Goal: Information Seeking & Learning: Learn about a topic

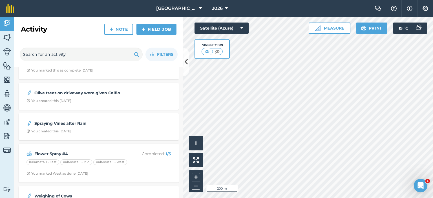
scroll to position [198, 0]
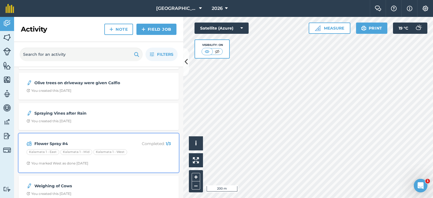
click at [80, 138] on div "Flower Spray #4 Completed : 1 / 3 Kalamata 1 - [GEOGRAPHIC_DATA] 1 - [GEOGRAPHI…" at bounding box center [98, 153] width 153 height 32
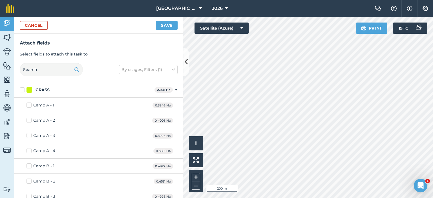
checkbox input "true"
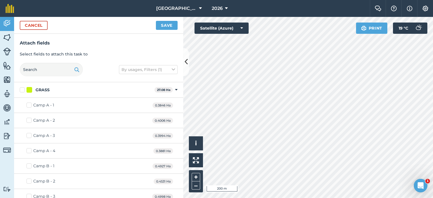
checkbox input "true"
click at [164, 23] on button "Save" at bounding box center [167, 25] width 22 height 9
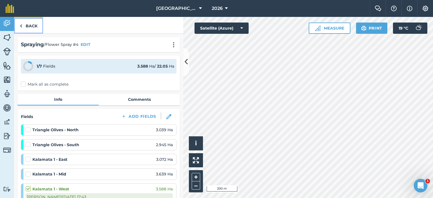
click at [31, 26] on link "Back" at bounding box center [28, 25] width 29 height 17
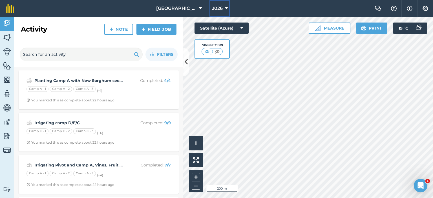
click at [225, 12] on icon at bounding box center [226, 8] width 3 height 7
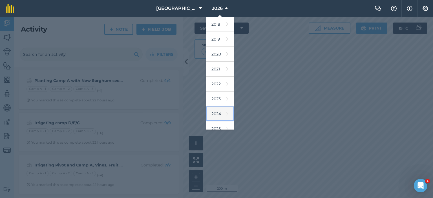
click at [216, 115] on link "2024" at bounding box center [220, 114] width 28 height 15
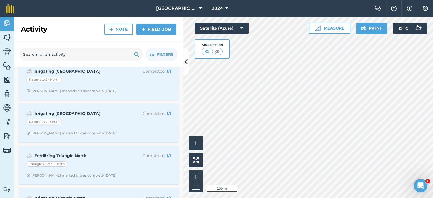
scroll to position [593, 0]
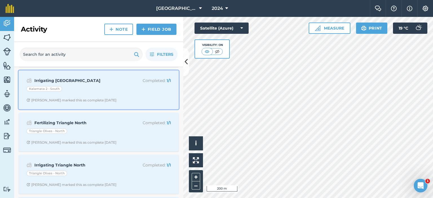
click at [115, 83] on div "Irrigating K2 South Completed : 1 / 1 Kalamata 2 - South [PERSON_NAME] marked t…" at bounding box center [98, 90] width 153 height 32
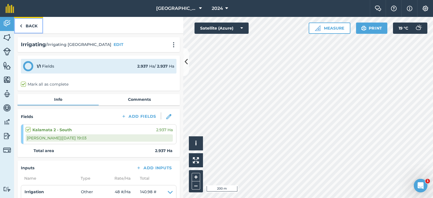
click at [37, 29] on link "Back" at bounding box center [28, 25] width 29 height 17
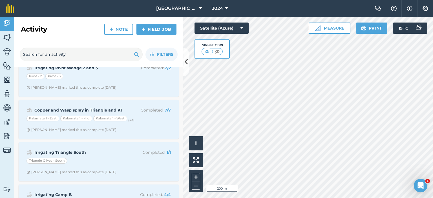
scroll to position [2370, 0]
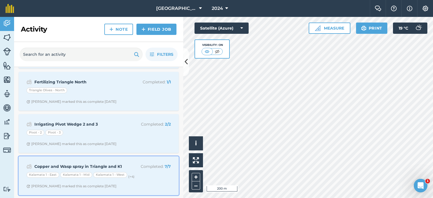
click at [139, 164] on p "Completed : 7 / 7" at bounding box center [148, 167] width 45 height 6
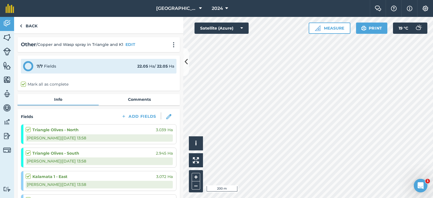
scroll to position [28, 0]
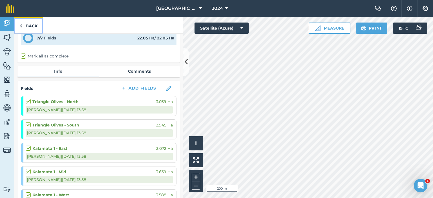
click at [28, 25] on link "Back" at bounding box center [28, 25] width 29 height 17
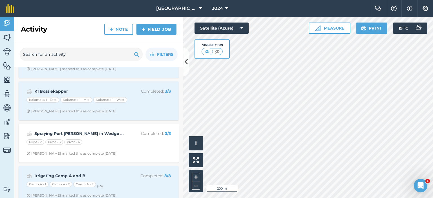
scroll to position [4317, 0]
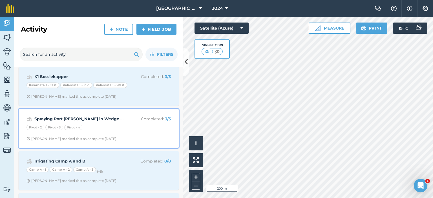
click at [129, 122] on div "Spraying Port [PERSON_NAME] in Wedge 2 and Wedge 3 Completed : 3 / 3 Pivot - 2 …" at bounding box center [98, 129] width 153 height 32
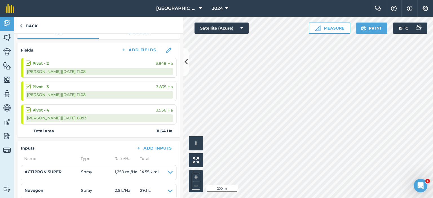
scroll to position [85, 0]
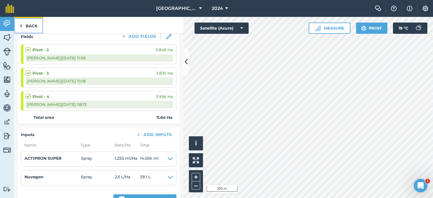
click at [29, 25] on link "Back" at bounding box center [28, 25] width 29 height 17
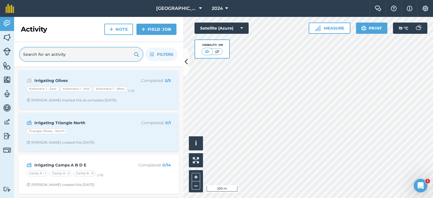
click at [84, 54] on input "text" at bounding box center [81, 55] width 123 height 14
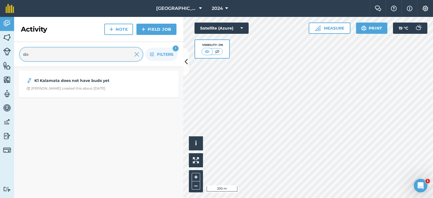
type input "d"
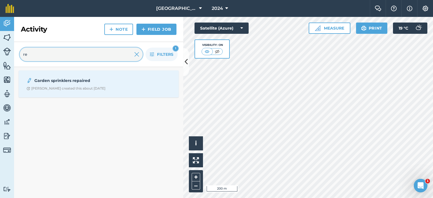
type input "r"
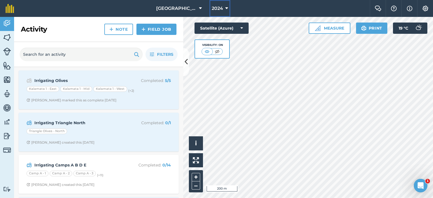
click at [222, 7] on button "2024" at bounding box center [220, 8] width 21 height 17
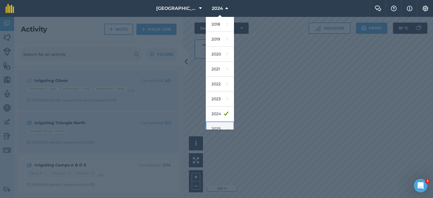
click at [216, 128] on link "2025" at bounding box center [220, 129] width 28 height 15
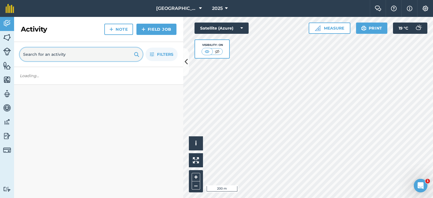
click at [51, 55] on input "text" at bounding box center [81, 55] width 123 height 14
type input "r"
type input "d"
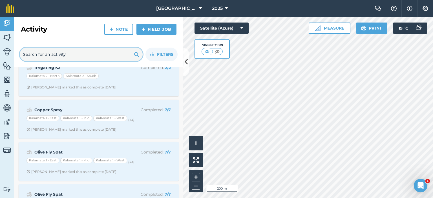
scroll to position [56, 0]
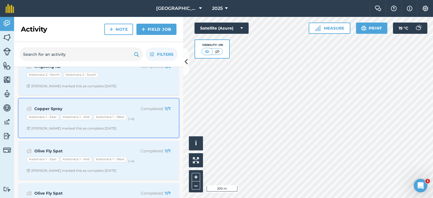
click at [139, 119] on div "Kalamata 1 - [GEOGRAPHIC_DATA] 1 - [GEOGRAPHIC_DATA] 1 - West (+ 4 )" at bounding box center [99, 118] width 144 height 7
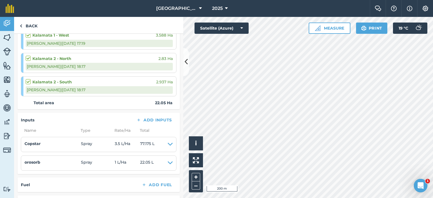
scroll to position [198, 0]
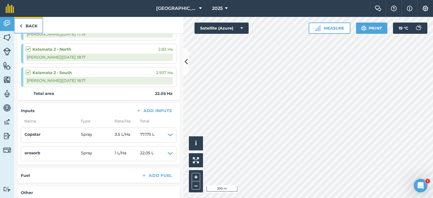
click at [33, 27] on link "Back" at bounding box center [28, 25] width 29 height 17
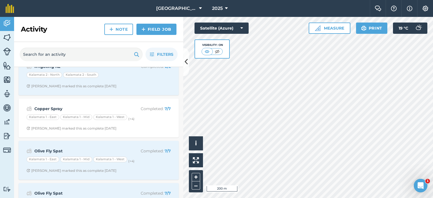
scroll to position [85, 0]
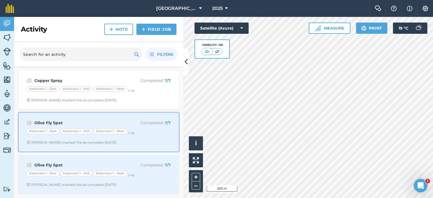
click at [95, 122] on strong "Olive Fly Spat" at bounding box center [78, 123] width 89 height 6
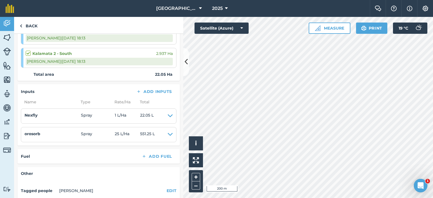
scroll to position [226, 0]
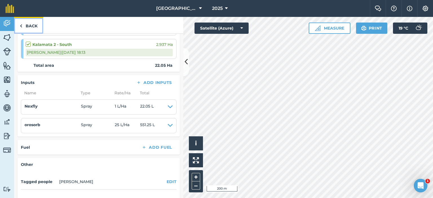
click at [40, 23] on link "Back" at bounding box center [28, 25] width 29 height 17
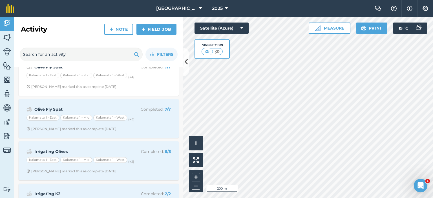
scroll to position [141, 0]
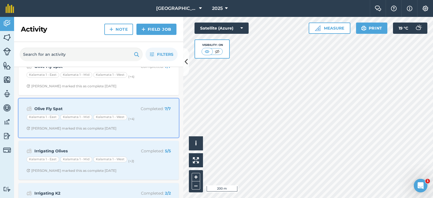
click at [94, 104] on div "Olive Fly Spat Completed : 7 / 7 Kalamata 1 - [GEOGRAPHIC_DATA] 1 - [GEOGRAPHIC…" at bounding box center [98, 118] width 153 height 32
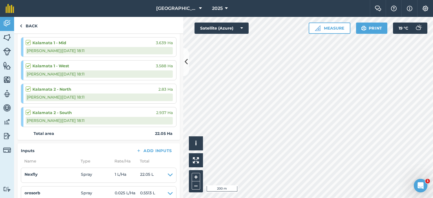
scroll to position [226, 0]
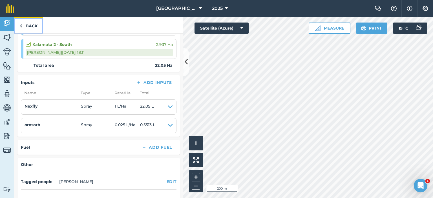
click at [27, 27] on link "Back" at bounding box center [28, 25] width 29 height 17
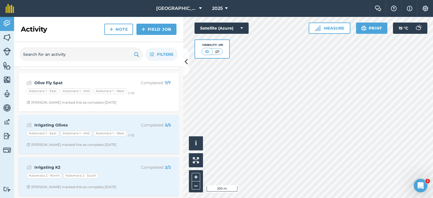
scroll to position [167, 0]
click at [219, 6] on span "2025" at bounding box center [217, 8] width 11 height 7
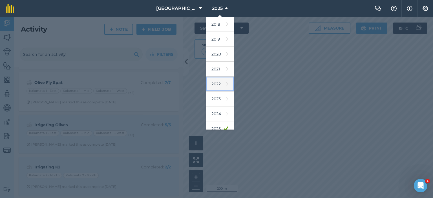
click at [219, 86] on link "2022" at bounding box center [220, 84] width 28 height 15
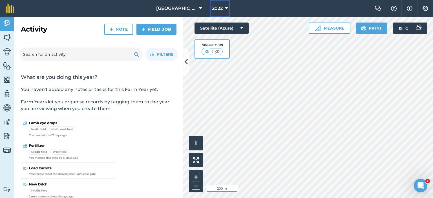
click at [216, 6] on span "2022" at bounding box center [217, 8] width 11 height 7
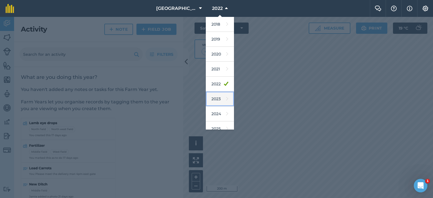
click at [218, 98] on link "2023" at bounding box center [220, 99] width 28 height 15
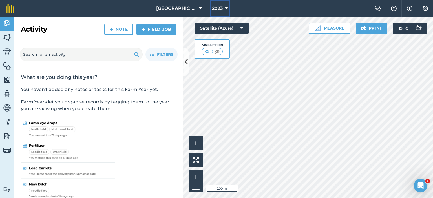
click at [225, 10] on icon at bounding box center [226, 8] width 3 height 7
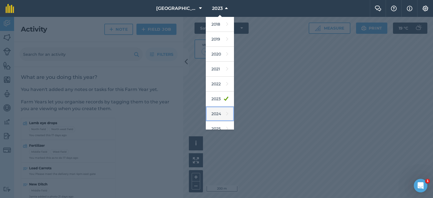
click at [215, 116] on link "2024" at bounding box center [220, 114] width 28 height 15
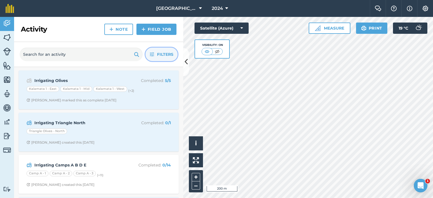
click at [164, 52] on span "Filters" at bounding box center [165, 54] width 16 height 6
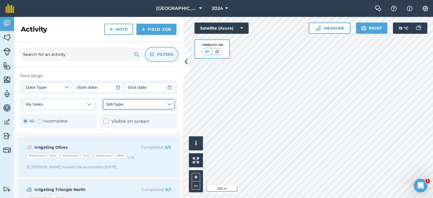
click at [125, 106] on button "Job type" at bounding box center [139, 104] width 71 height 9
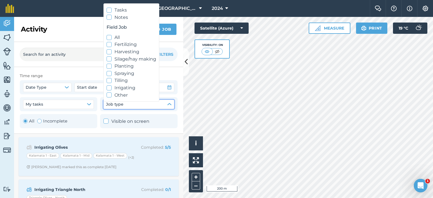
click at [108, 73] on icon at bounding box center [110, 74] width 4 height 4
checkbox input "true"
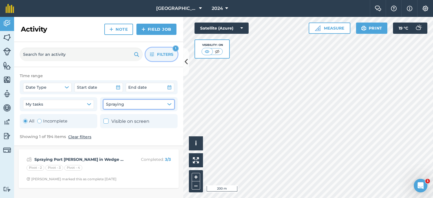
click at [160, 51] on button "Filters 1" at bounding box center [162, 55] width 32 height 14
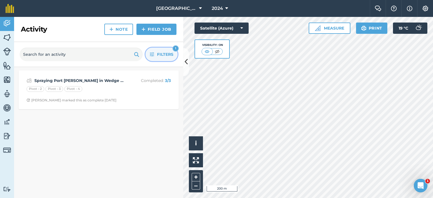
click at [151, 54] on icon "button" at bounding box center [152, 54] width 5 height 5
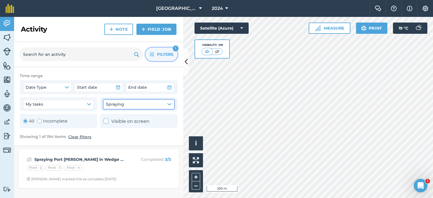
click at [146, 104] on button "Spraying" at bounding box center [139, 104] width 71 height 9
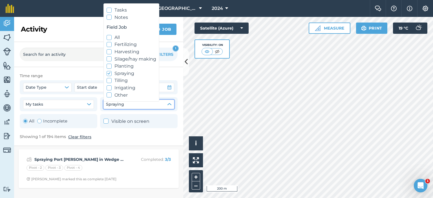
click at [110, 43] on icon at bounding box center [110, 45] width 4 height 4
checkbox input "true"
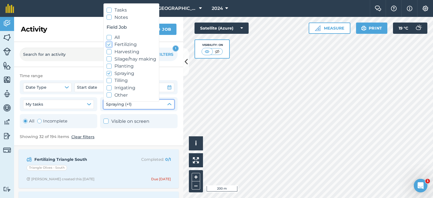
click at [108, 74] on icon at bounding box center [110, 74] width 4 height 4
checkbox input "false"
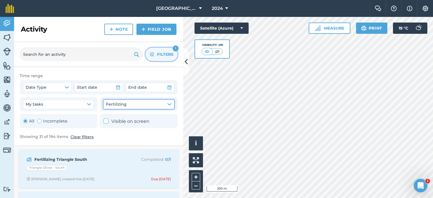
click at [161, 54] on span "Filters" at bounding box center [165, 54] width 16 height 6
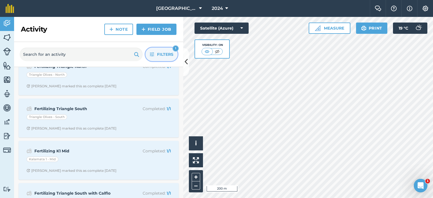
scroll to position [508, 0]
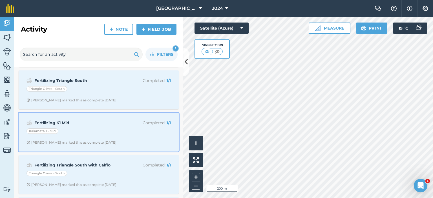
click at [104, 132] on div "Kalamata 1 - Mid" at bounding box center [99, 132] width 144 height 7
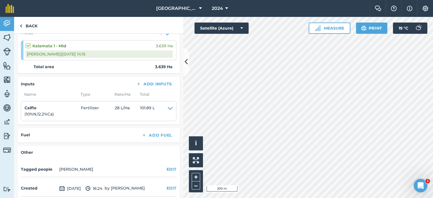
scroll to position [85, 0]
click at [33, 24] on link "Back" at bounding box center [28, 25] width 29 height 17
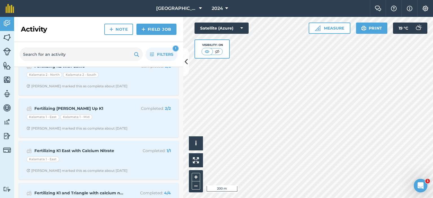
scroll to position [1181, 0]
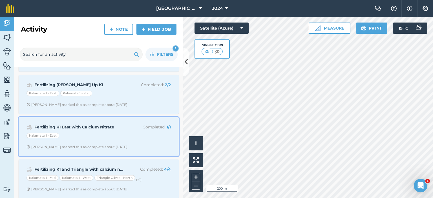
click at [109, 124] on strong "Fertilizing K1 East with Calcium Nitrate" at bounding box center [78, 127] width 89 height 6
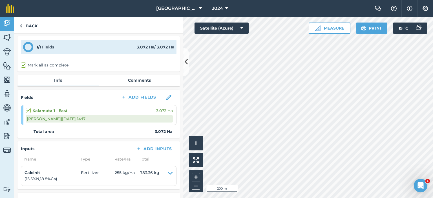
scroll to position [56, 0]
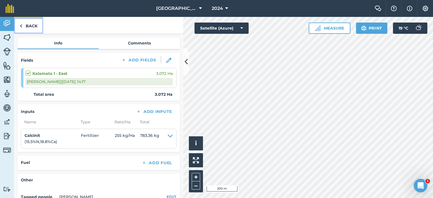
click at [34, 26] on link "Back" at bounding box center [28, 25] width 29 height 17
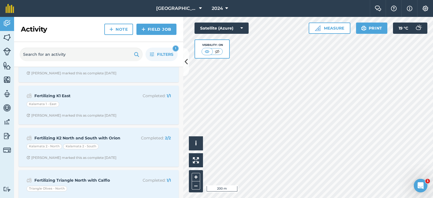
scroll to position [141, 0]
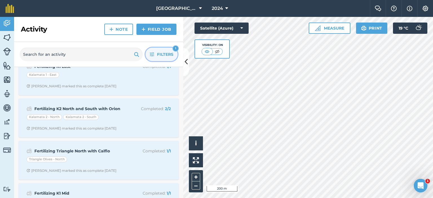
click at [159, 54] on span "Filters" at bounding box center [165, 54] width 16 height 6
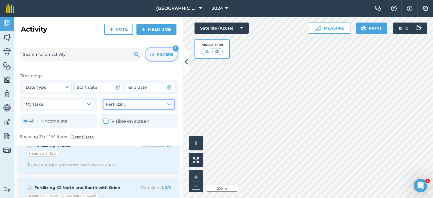
click at [154, 105] on button "Fertilizing" at bounding box center [139, 104] width 71 height 9
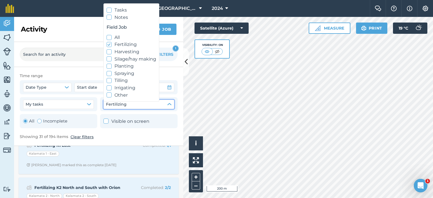
click at [109, 44] on polyline at bounding box center [109, 45] width 3 height 2
checkbox input "false"
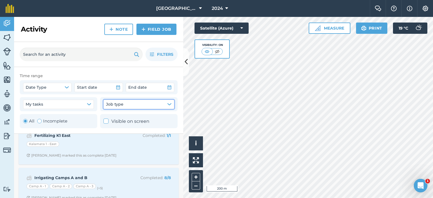
click at [170, 106] on icon "button" at bounding box center [169, 104] width 5 height 5
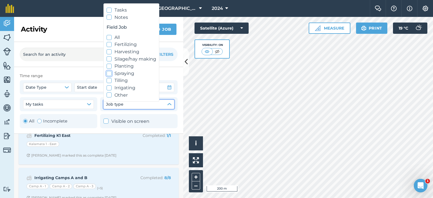
click at [109, 73] on icon at bounding box center [110, 74] width 4 height 4
checkbox input "true"
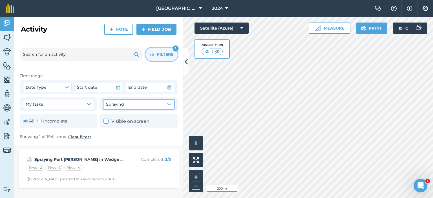
click at [161, 55] on span "Filters" at bounding box center [165, 54] width 16 height 6
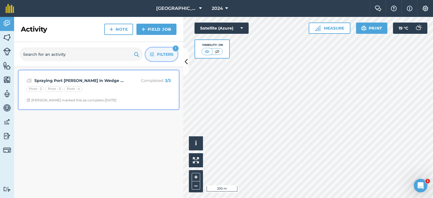
click at [104, 88] on div "Pivot - 2 Pivot - 3 Pivot - 4" at bounding box center [99, 89] width 144 height 7
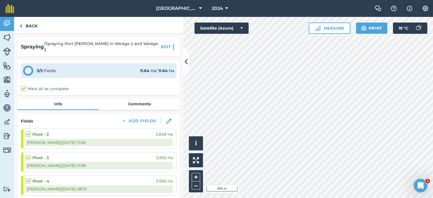
scroll to position [113, 0]
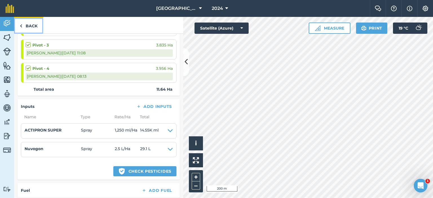
click at [23, 29] on link "Back" at bounding box center [28, 25] width 29 height 17
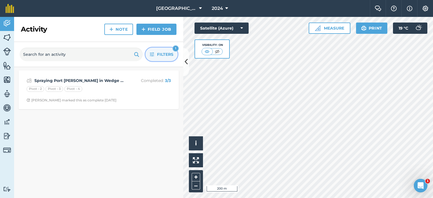
click at [158, 55] on span "Filters" at bounding box center [165, 54] width 16 height 6
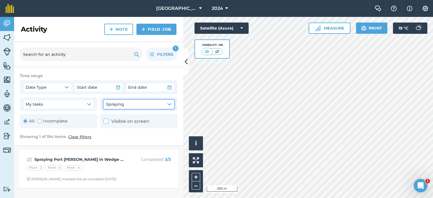
click at [170, 106] on icon "button" at bounding box center [169, 104] width 5 height 5
click at [222, 8] on button "2024" at bounding box center [220, 8] width 21 height 17
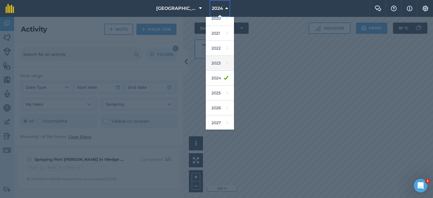
scroll to position [36, 0]
click at [216, 94] on link "2025" at bounding box center [220, 92] width 28 height 15
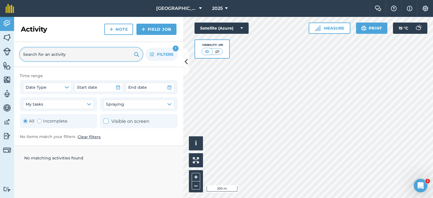
click at [130, 54] on input "text" at bounding box center [81, 55] width 123 height 14
